Goal: Task Accomplishment & Management: Manage account settings

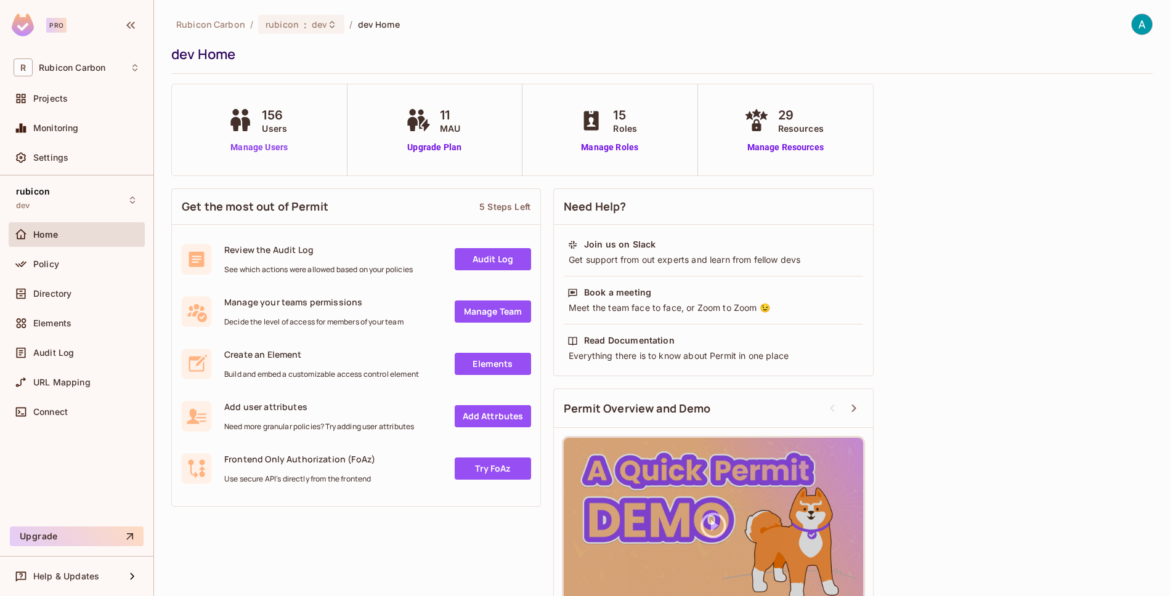
click at [248, 145] on link "Manage Users" at bounding box center [259, 147] width 68 height 13
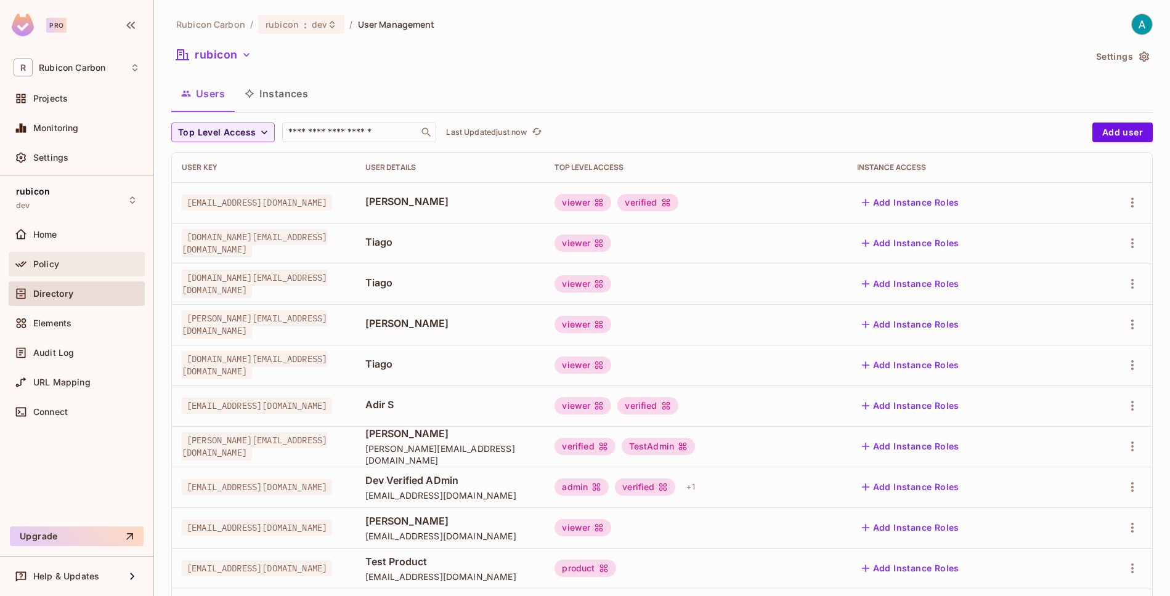
click at [44, 267] on span "Policy" at bounding box center [46, 264] width 26 height 10
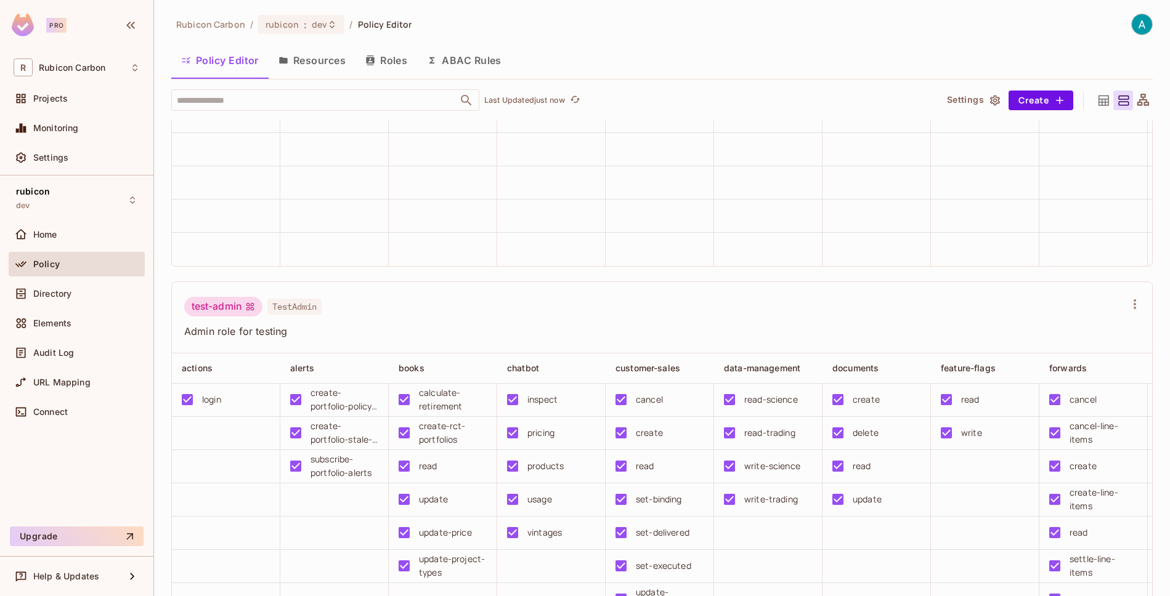
scroll to position [6731, 0]
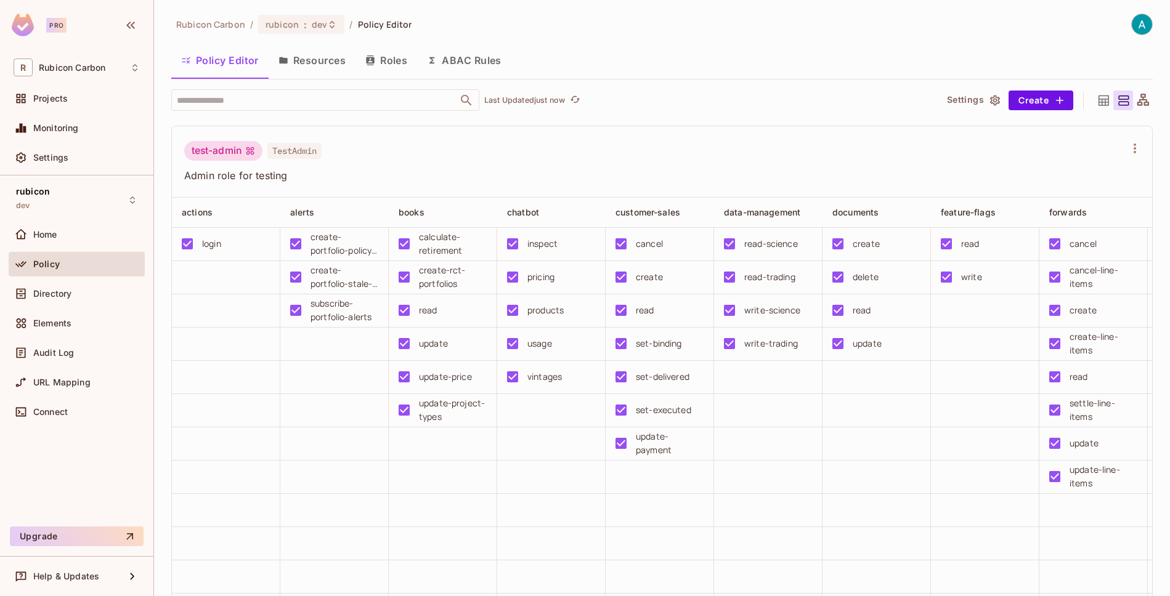
click at [895, 427] on td at bounding box center [876, 410] width 108 height 33
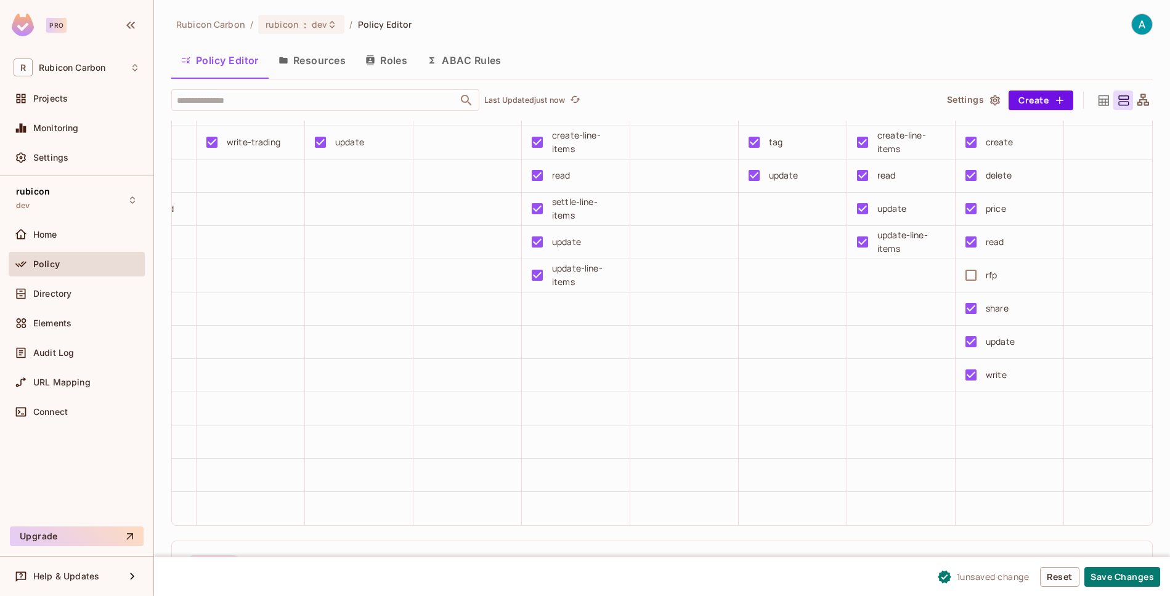
scroll to position [7090, 0]
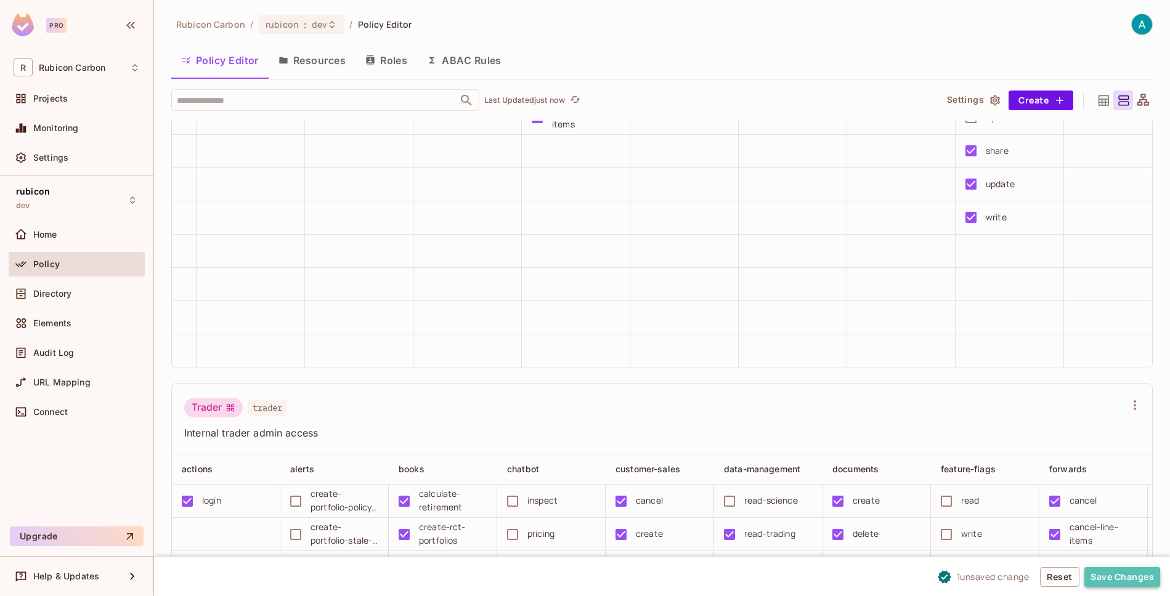
click at [1130, 580] on button "Save Changes" at bounding box center [1122, 577] width 76 height 20
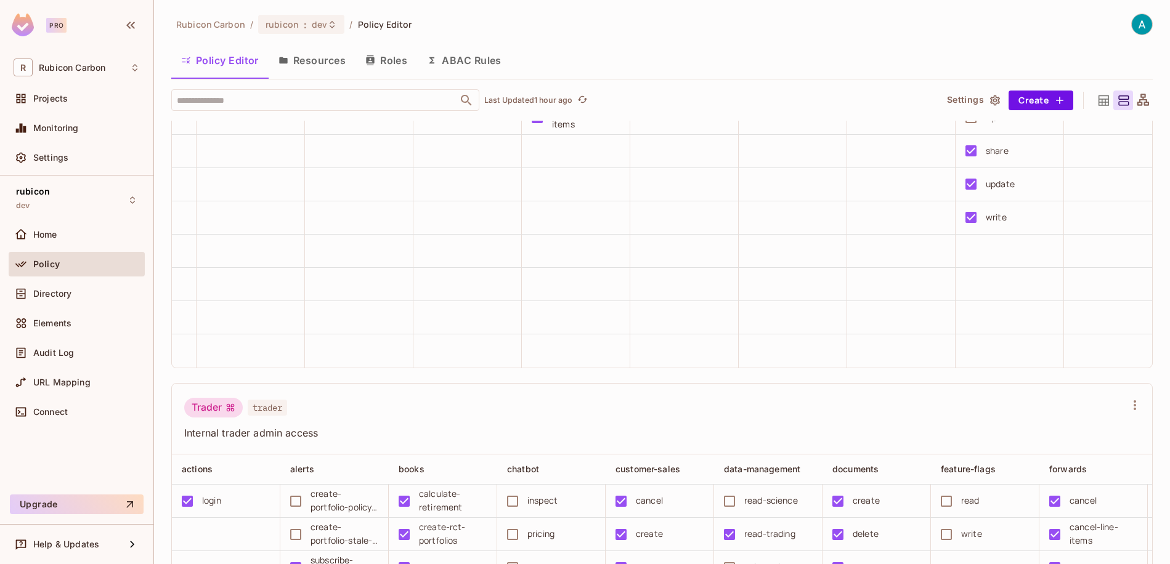
scroll to position [6988, 0]
